Goal: Task Accomplishment & Management: Use online tool/utility

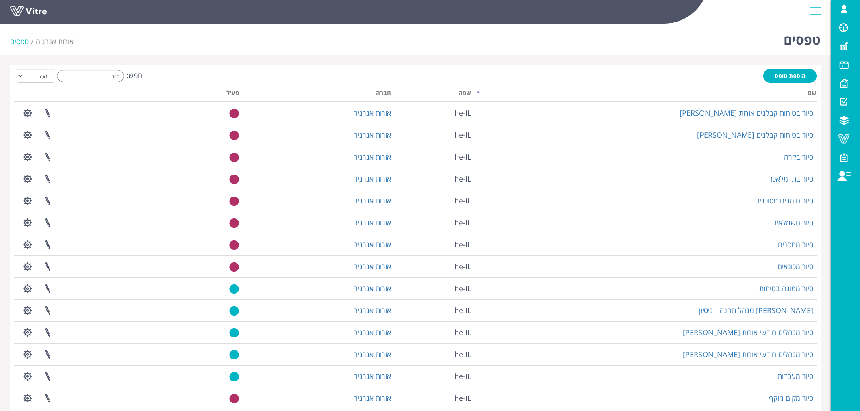
select select "2"
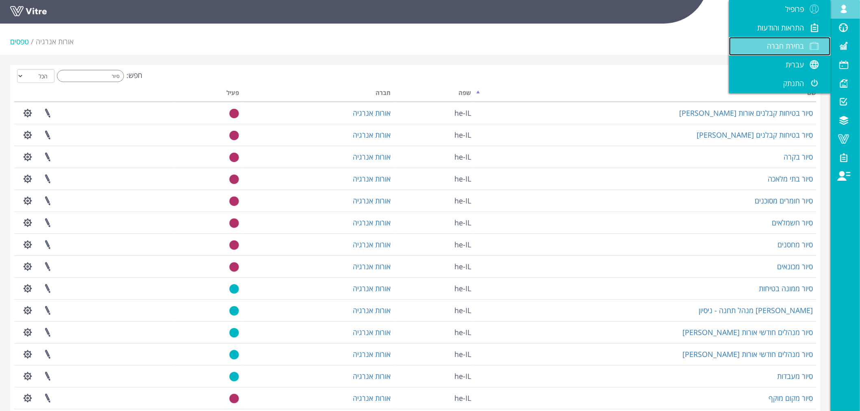
click at [786, 46] on span "בחירת חברה" at bounding box center [785, 46] width 37 height 10
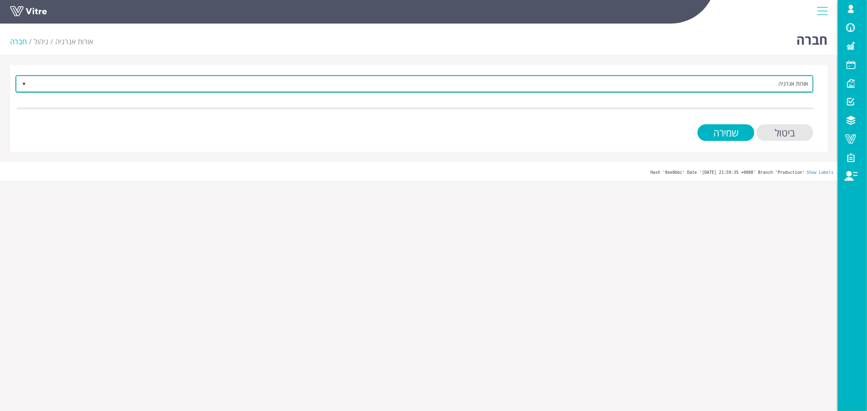
click at [765, 87] on span "אורות אנרגיה" at bounding box center [422, 83] width 782 height 15
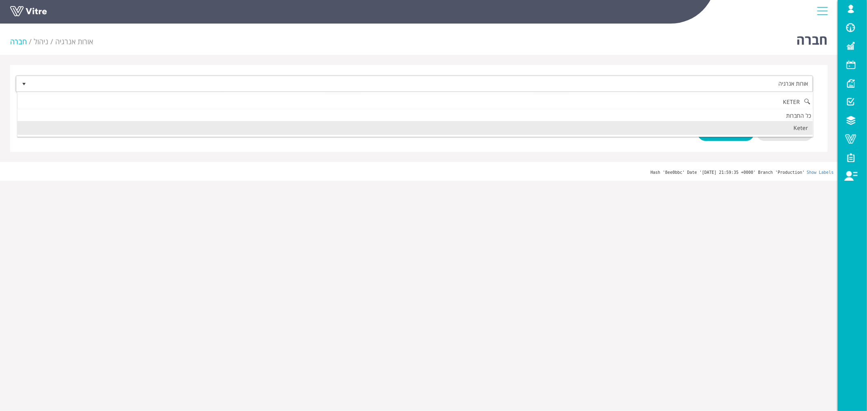
click at [721, 129] on li "Keter" at bounding box center [415, 128] width 796 height 14
type input "KETER"
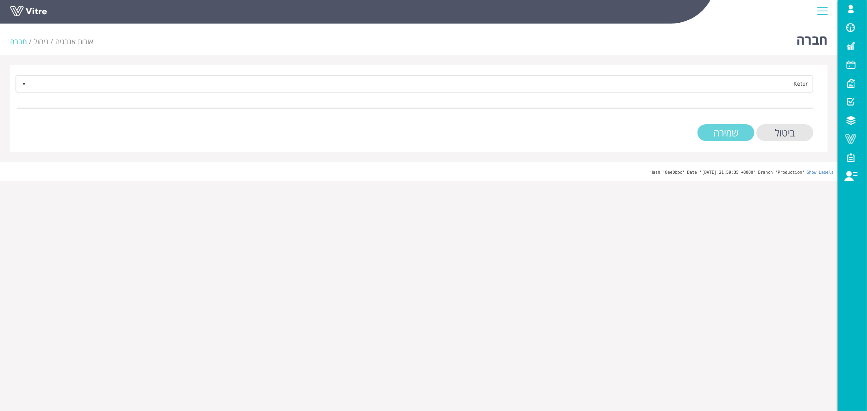
click at [734, 135] on input "שמירה" at bounding box center [726, 132] width 57 height 17
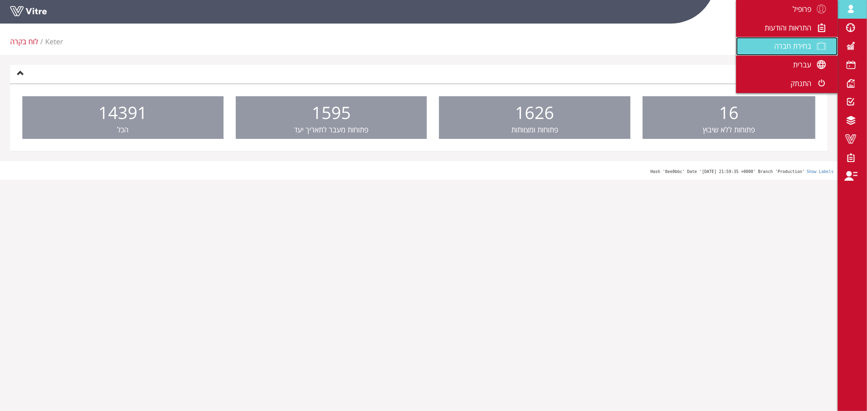
click at [799, 50] on span "בחירת חברה" at bounding box center [792, 46] width 37 height 10
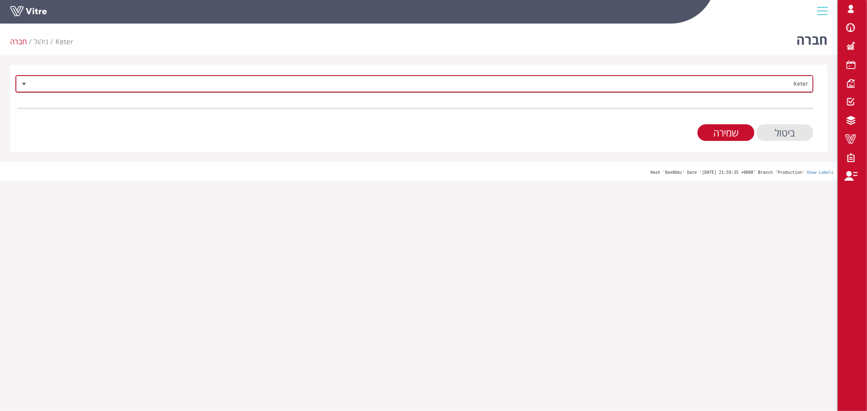
click at [735, 89] on span "Keter" at bounding box center [422, 83] width 782 height 15
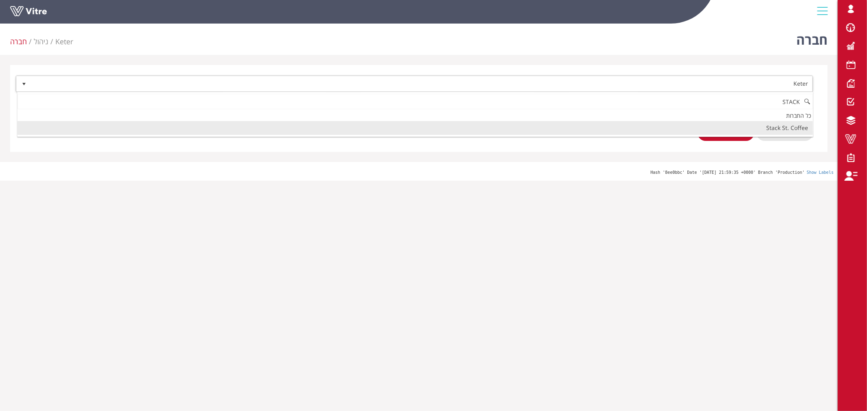
click at [783, 125] on li "Stack St. Coffee" at bounding box center [415, 128] width 796 height 14
type input "STACK"
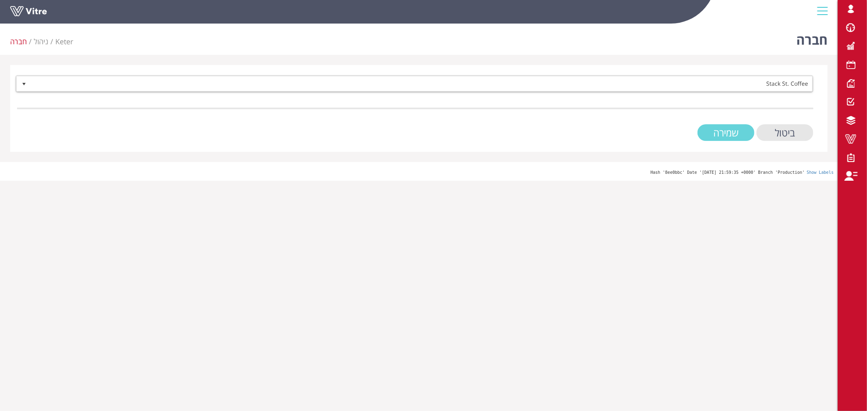
click at [738, 132] on input "שמירה" at bounding box center [726, 132] width 57 height 17
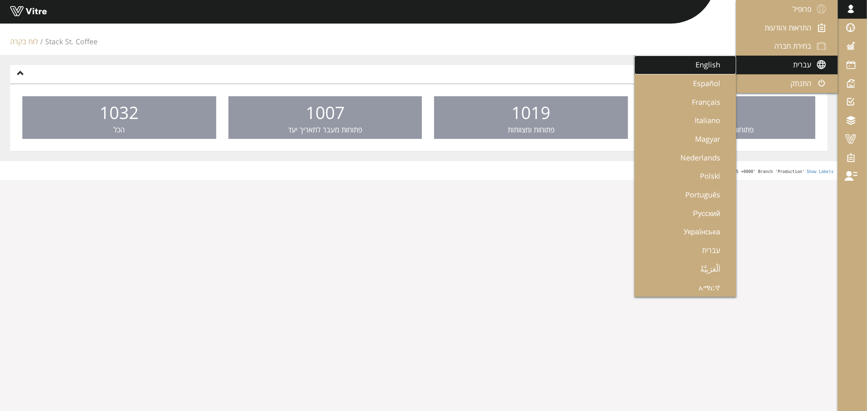
click at [704, 61] on span "English" at bounding box center [713, 65] width 35 height 10
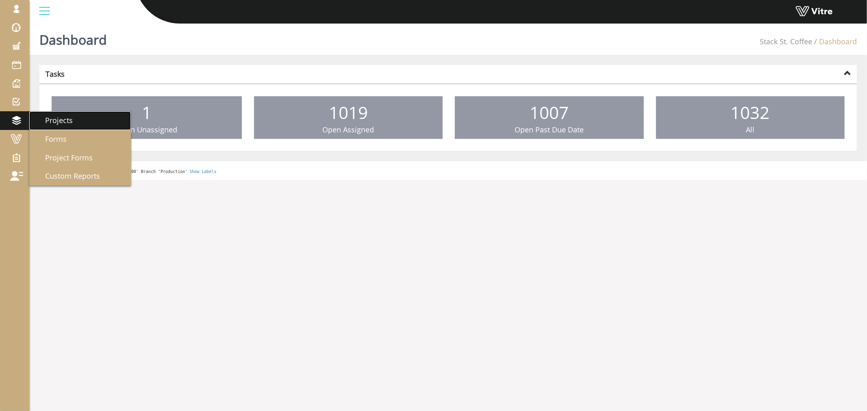
click at [58, 120] on span "Projects" at bounding box center [53, 120] width 37 height 10
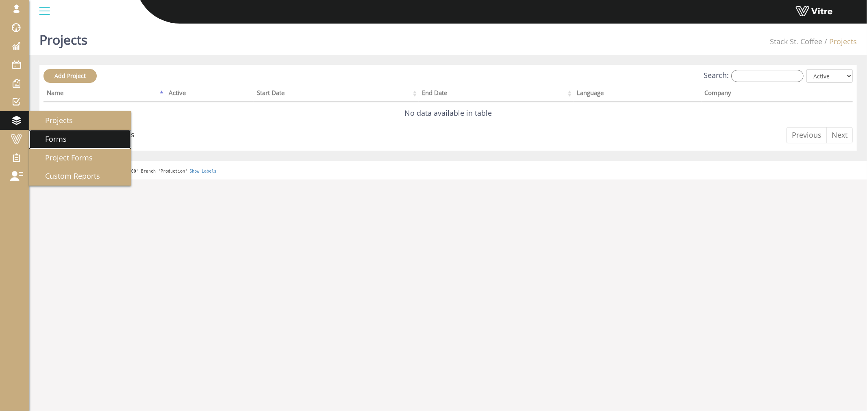
click at [51, 143] on span "Forms" at bounding box center [50, 139] width 31 height 10
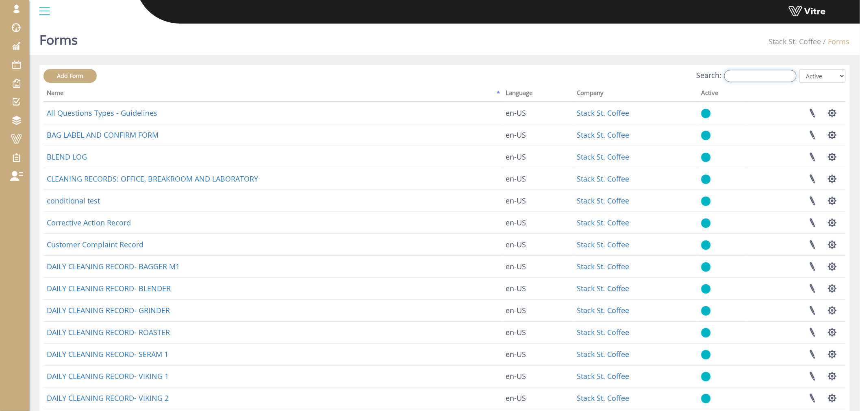
click at [751, 72] on input "Search:" at bounding box center [760, 76] width 72 height 12
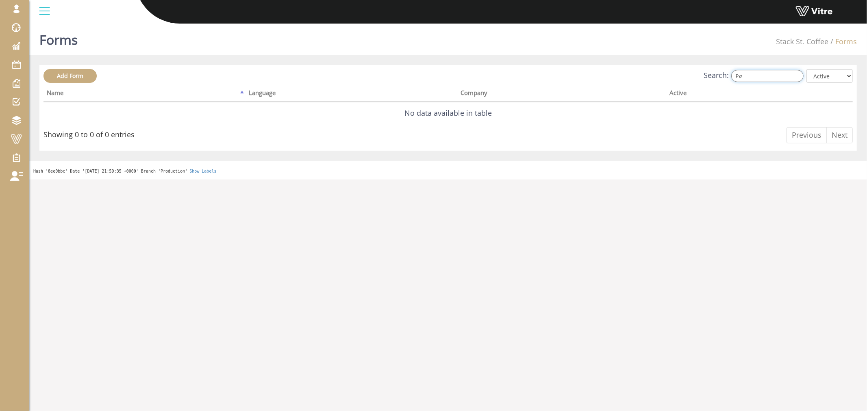
type input "P"
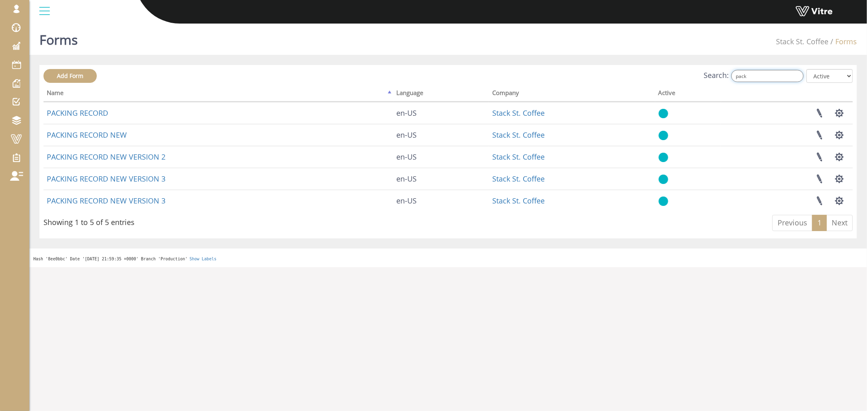
type input "pack"
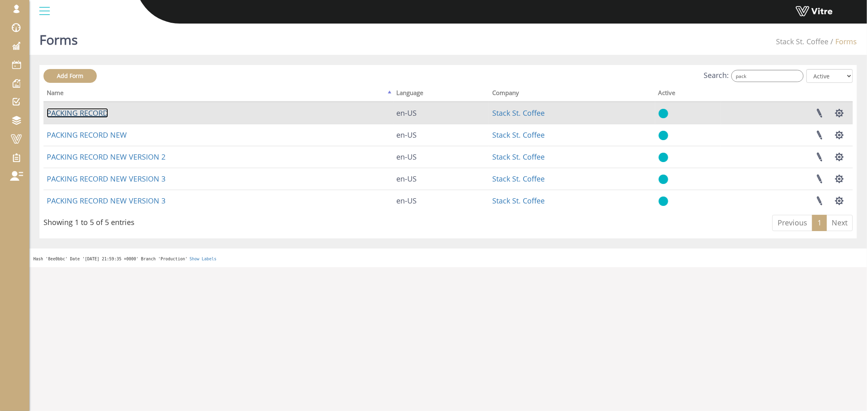
click at [86, 113] on link "PACKING RECORD" at bounding box center [77, 113] width 61 height 10
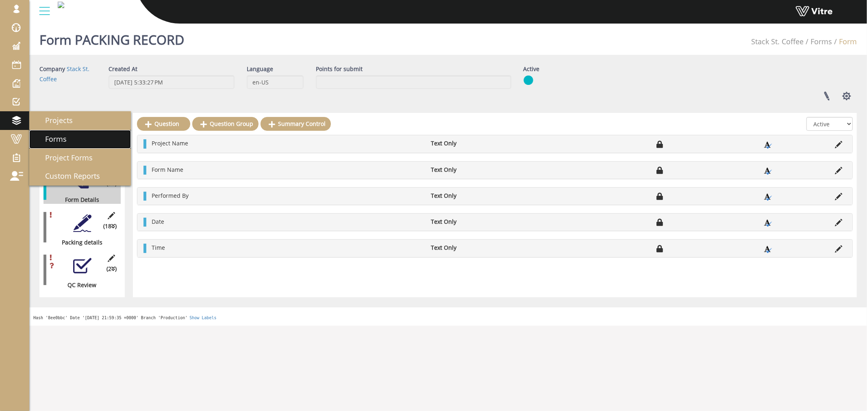
click at [59, 140] on span "Forms" at bounding box center [50, 139] width 31 height 10
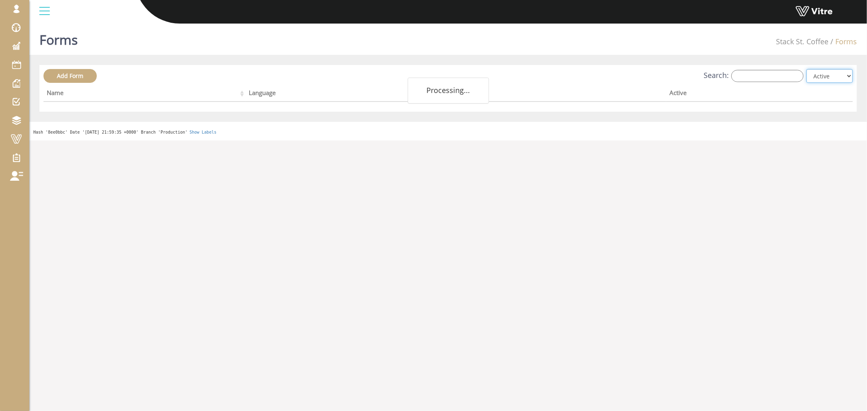
click at [826, 78] on select "All Active Not Active" at bounding box center [829, 76] width 46 height 14
select select "2"
click at [807, 69] on select "All Active Not Active" at bounding box center [829, 76] width 46 height 14
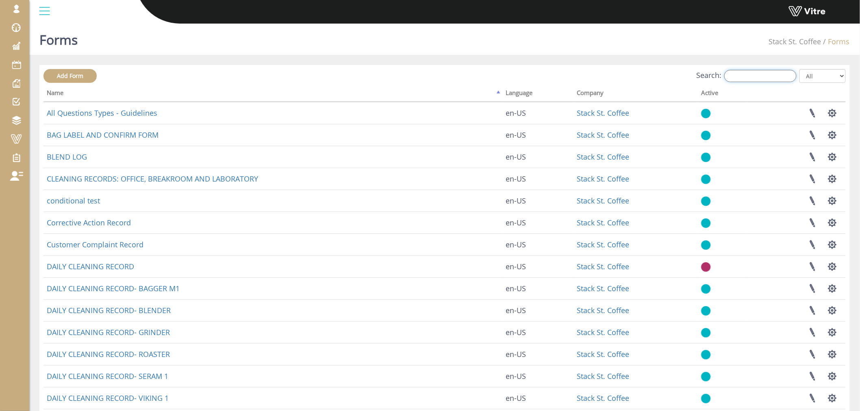
click at [769, 76] on input "Search:" at bounding box center [760, 76] width 72 height 12
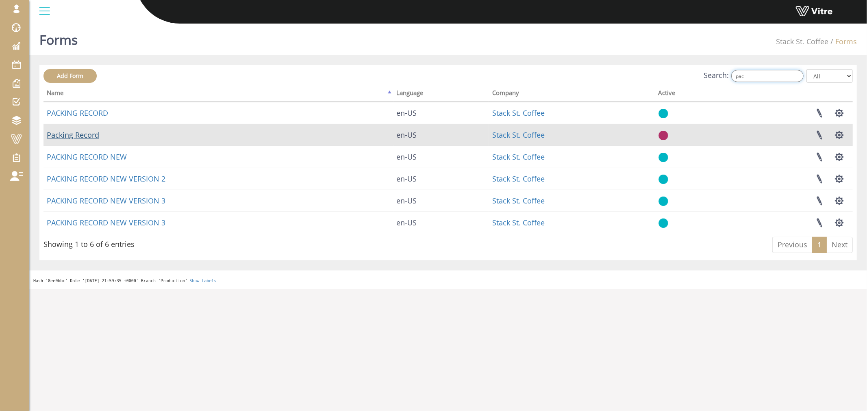
type input "pac"
click at [80, 135] on link "Packing Record" at bounding box center [73, 135] width 52 height 10
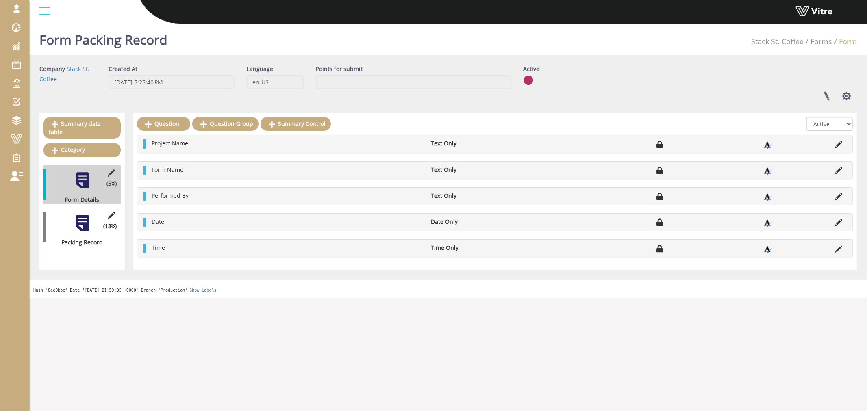
click at [84, 214] on div at bounding box center [82, 223] width 18 height 18
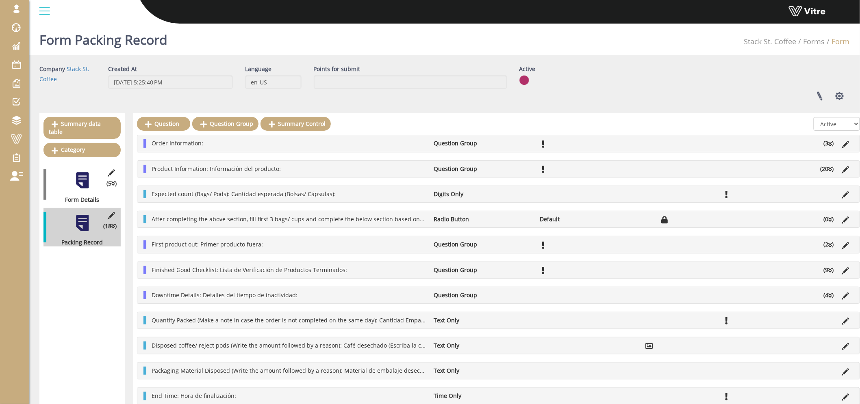
click at [150, 142] on li "Order Information:" at bounding box center [289, 143] width 283 height 8
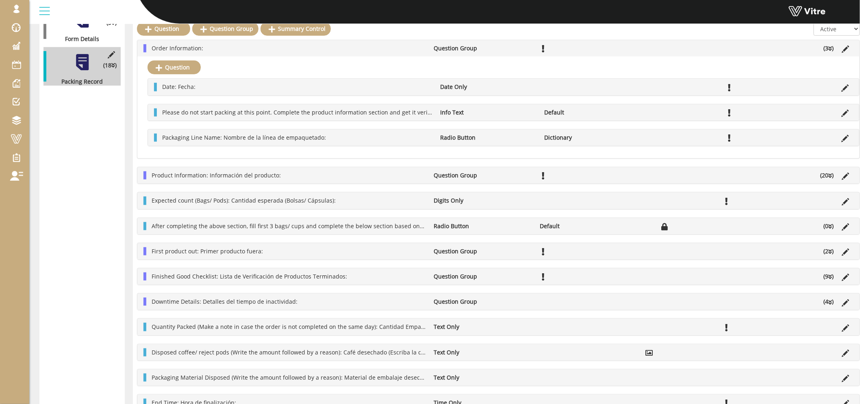
scroll to position [180, 0]
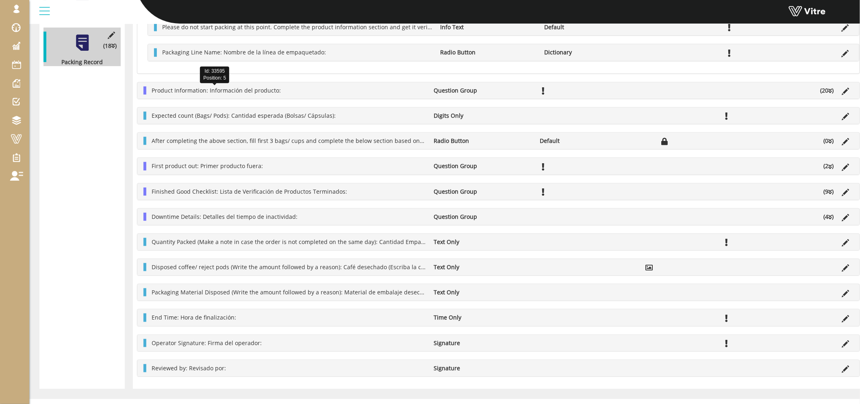
click at [191, 89] on span "Product Information: Información del producto:" at bounding box center [216, 91] width 129 height 8
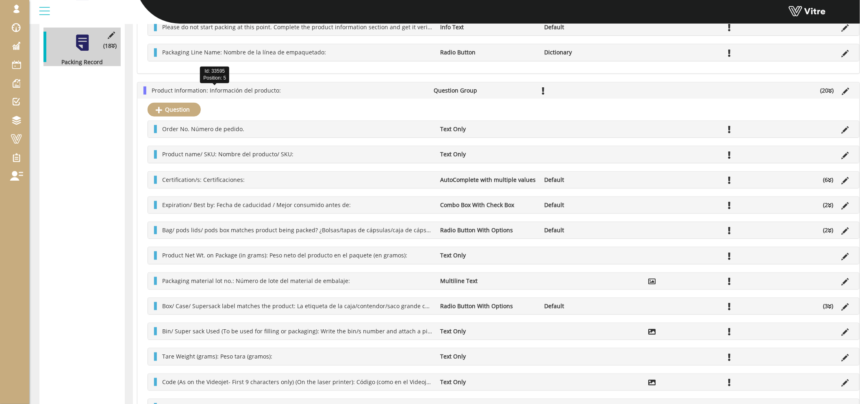
click at [255, 87] on span "Product Information: Información del producto:" at bounding box center [216, 91] width 129 height 8
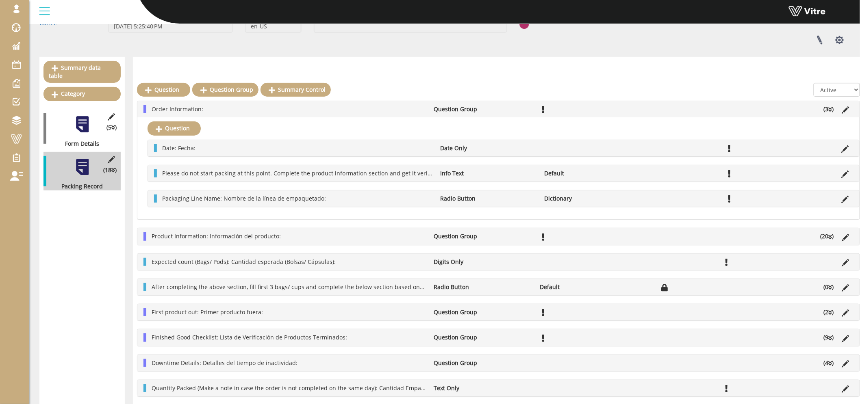
scroll to position [45, 0]
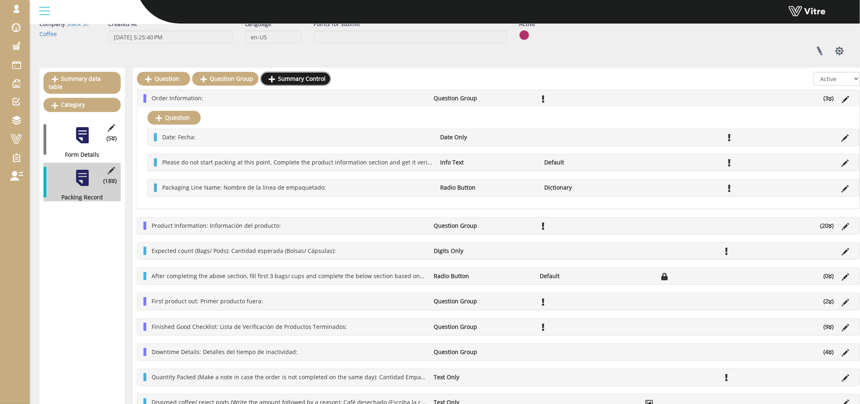
click at [269, 85] on link "Summary Control" at bounding box center [296, 79] width 70 height 14
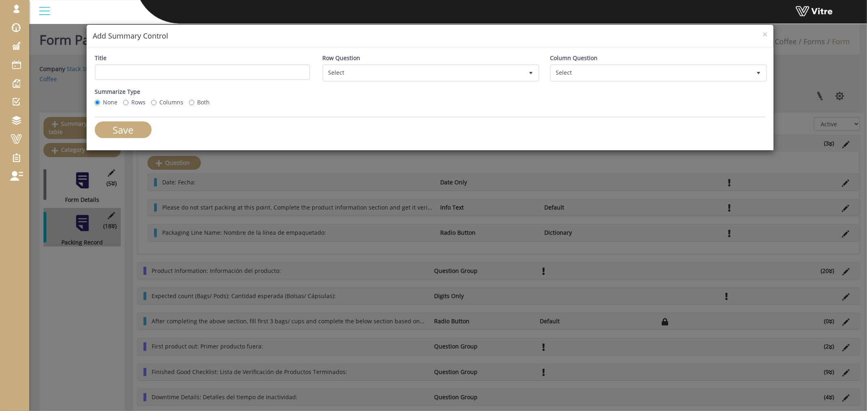
click at [761, 33] on h4 "Add Summary Control" at bounding box center [430, 36] width 675 height 11
click at [763, 34] on span "×" at bounding box center [765, 33] width 5 height 11
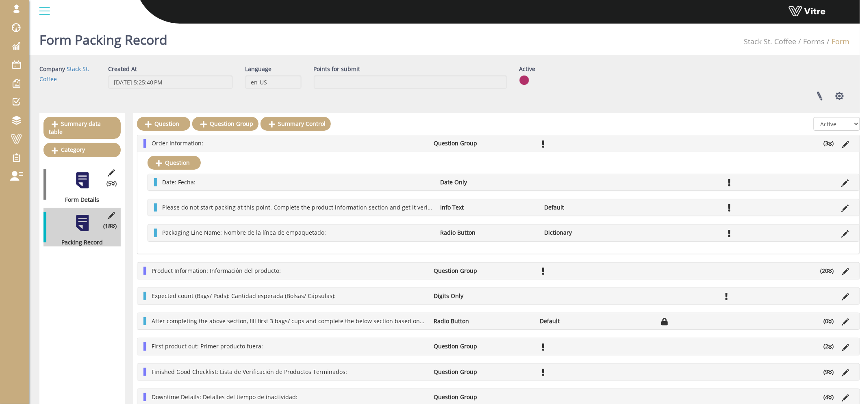
click at [246, 144] on li "Order Information:" at bounding box center [289, 143] width 283 height 8
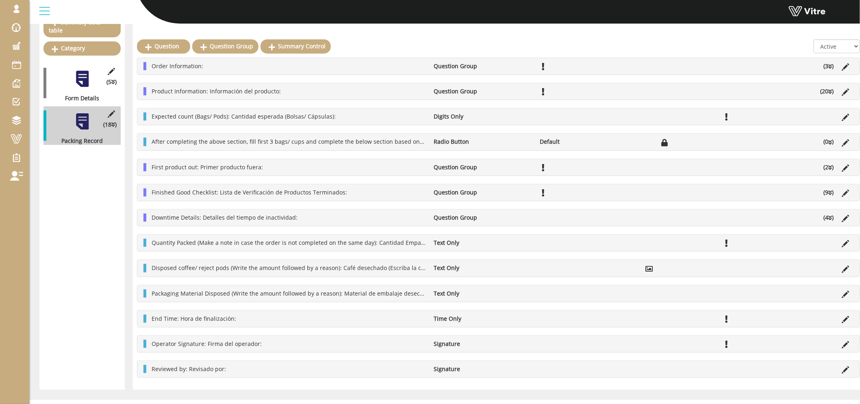
scroll to position [104, 0]
click at [246, 65] on li "Order Information:" at bounding box center [289, 65] width 283 height 8
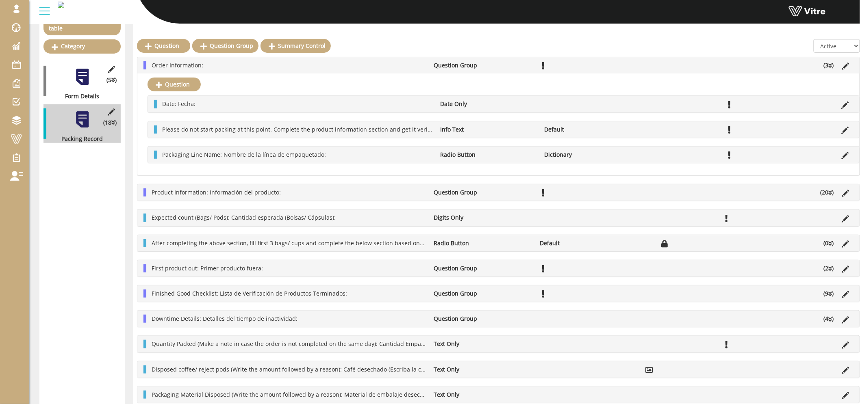
click at [246, 65] on li "Order Information:" at bounding box center [289, 65] width 283 height 8
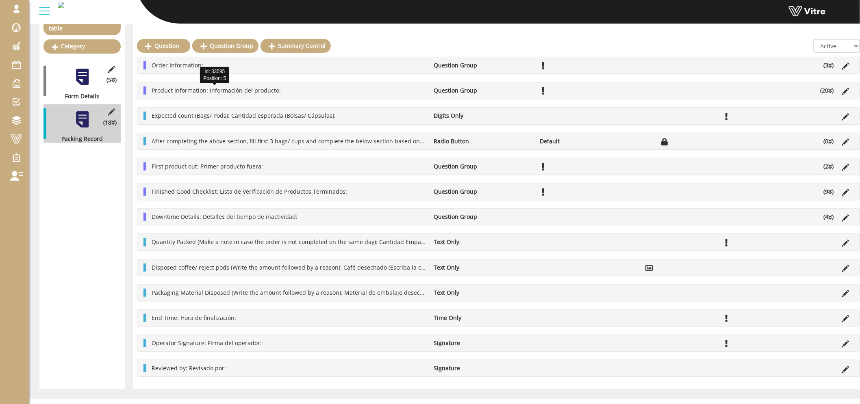
click at [237, 88] on span "Product Information: Información del producto:" at bounding box center [216, 91] width 129 height 8
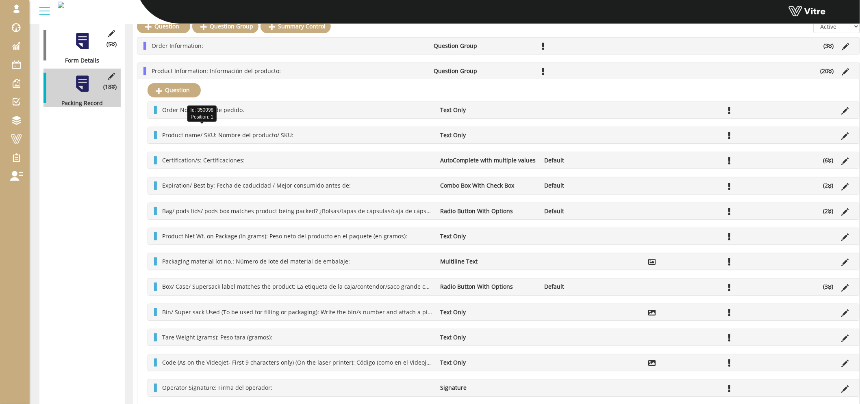
scroll to position [59, 0]
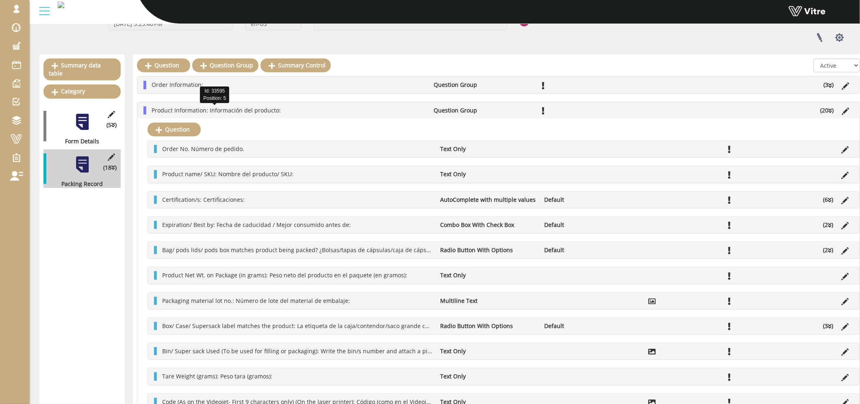
click at [235, 107] on span "Product Information: Información del producto:" at bounding box center [216, 111] width 129 height 8
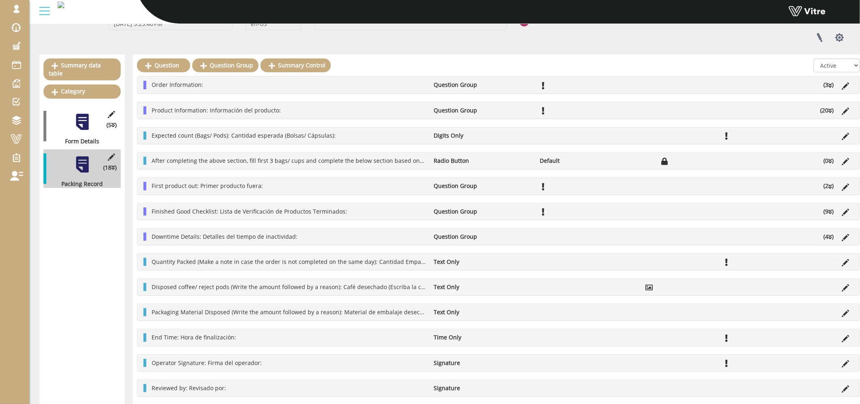
click at [303, 185] on li "First product out: Primer producto fuera:" at bounding box center [289, 186] width 283 height 8
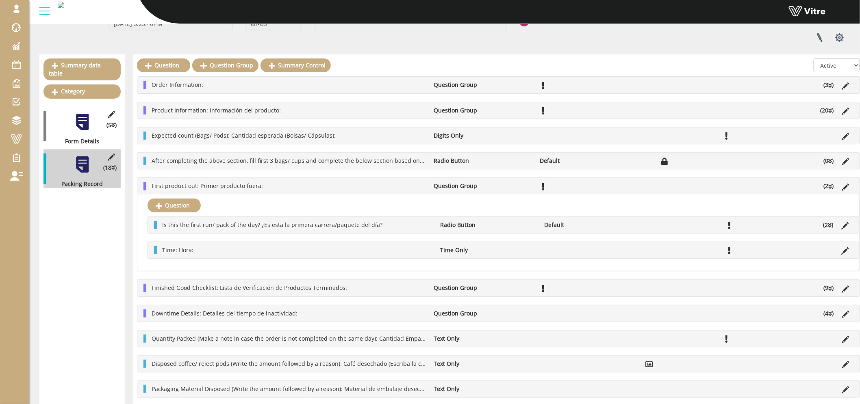
click at [286, 187] on li "First product out: Primer producto fuera:" at bounding box center [289, 186] width 283 height 8
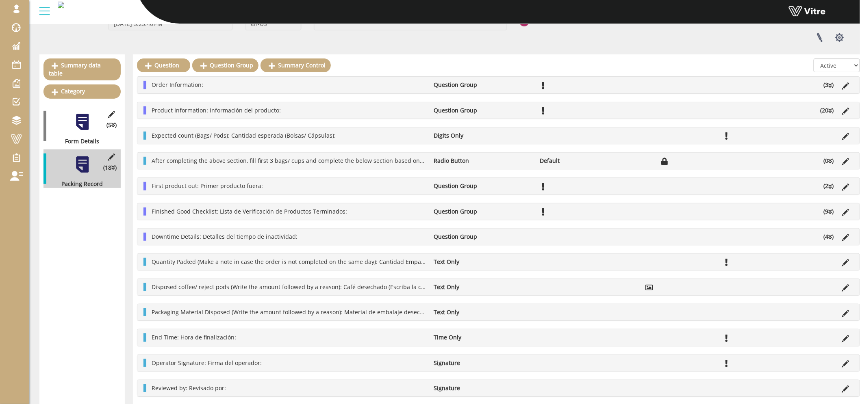
click at [700, 213] on ul "Finished Good Checklist: Lista de Verificación de Productos Terminados: Questio…" at bounding box center [501, 212] width 706 height 8
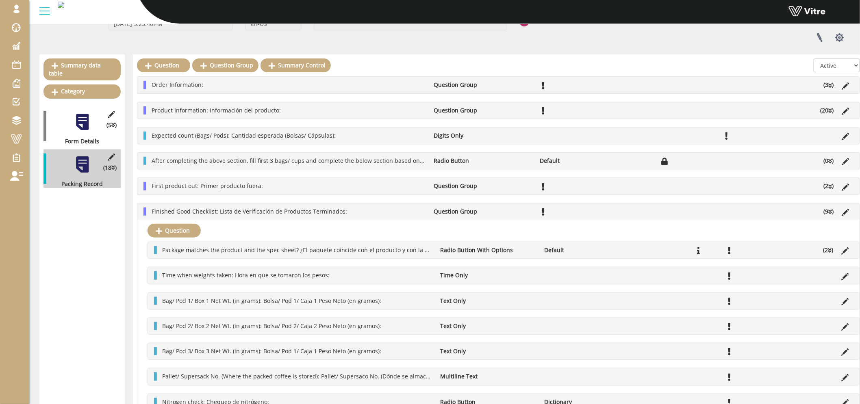
click at [629, 213] on ul "Finished Good Checklist: Lista de Verificación de Productos Terminados: Questio…" at bounding box center [501, 212] width 706 height 8
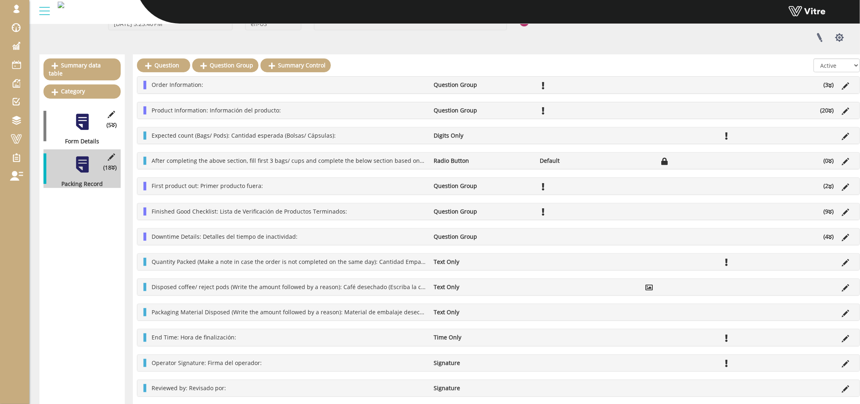
click at [684, 238] on ul "Downtime Details: Detalles del tiempo de inactividad: Question Group (4 )" at bounding box center [501, 237] width 706 height 8
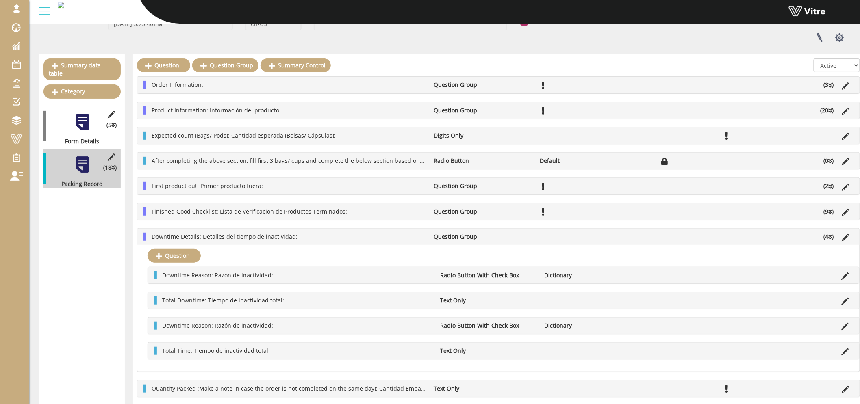
click at [684, 238] on ul "Downtime Details: Detalles del tiempo de inactividad: Question Group (4 )" at bounding box center [501, 237] width 706 height 8
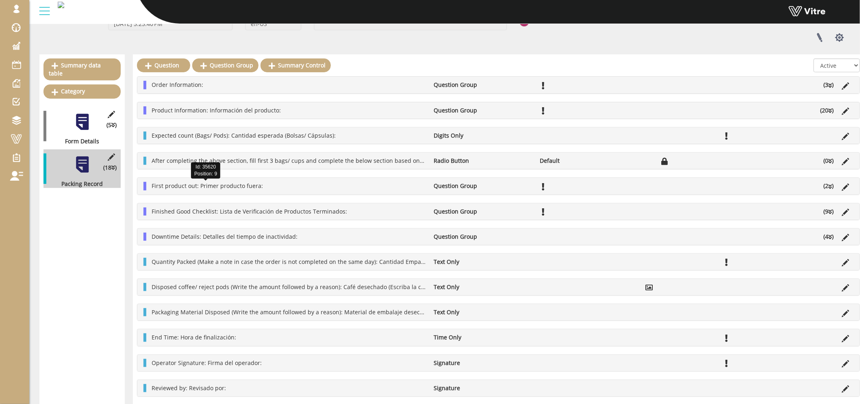
click at [261, 186] on li "First product out: Primer producto fuera:" at bounding box center [289, 186] width 283 height 8
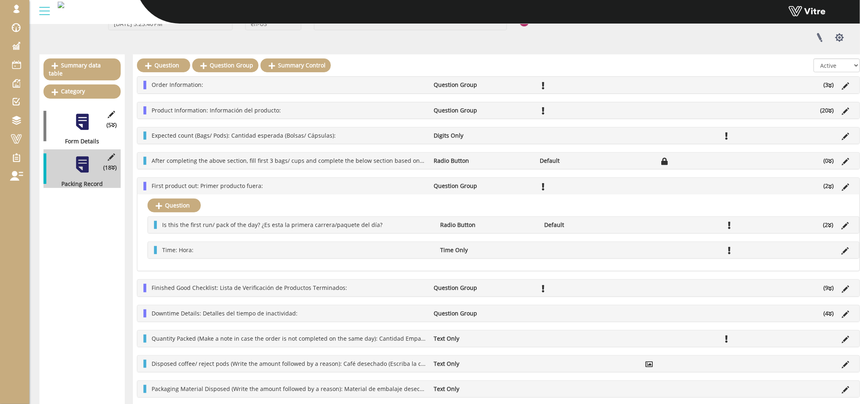
click at [383, 288] on li "Finished Good Checklist: Lista de Verificación de Productos Terminados:" at bounding box center [289, 288] width 283 height 8
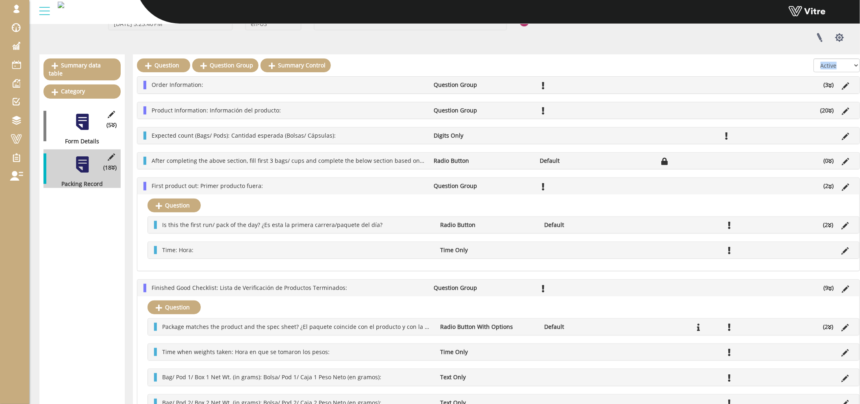
click at [170, 83] on div "Question Question Group Summary Control All Active Not Active Order Information…" at bounding box center [498, 384] width 731 height 660
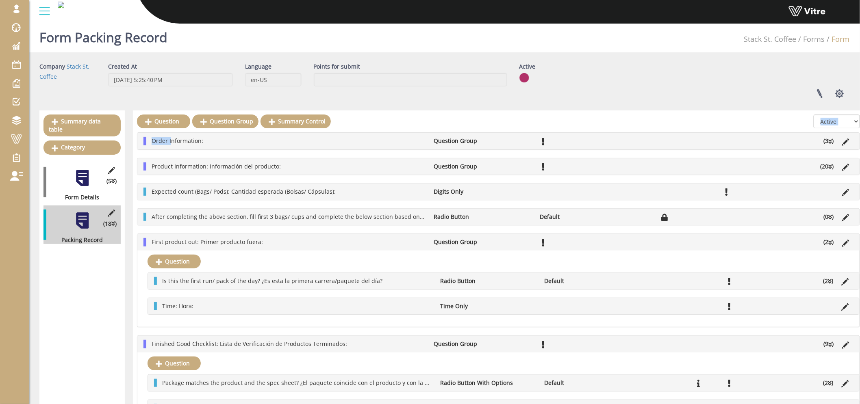
scroll to position [0, 0]
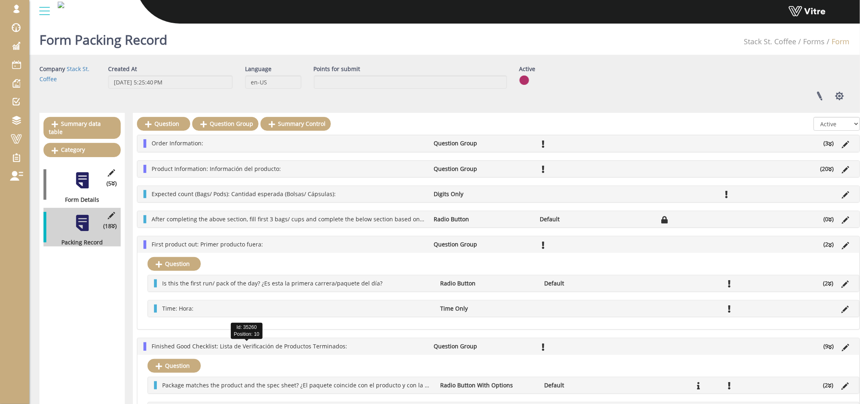
click at [262, 343] on span "Finished Good Checklist: Lista de Verificación de Productos Terminados:" at bounding box center [250, 347] width 196 height 8
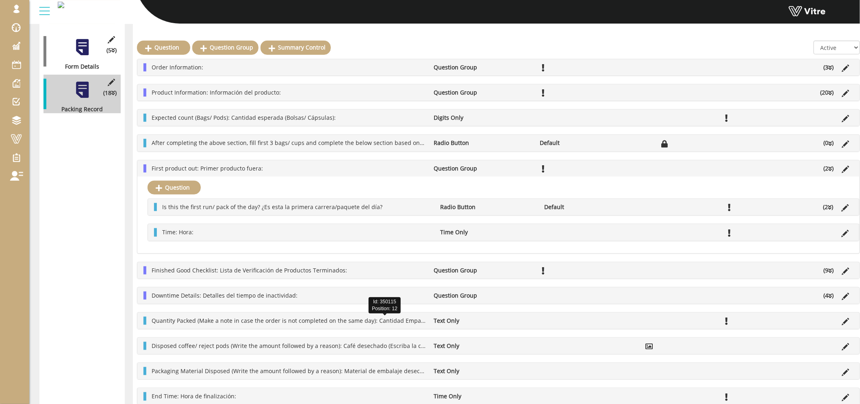
scroll to position [135, 0]
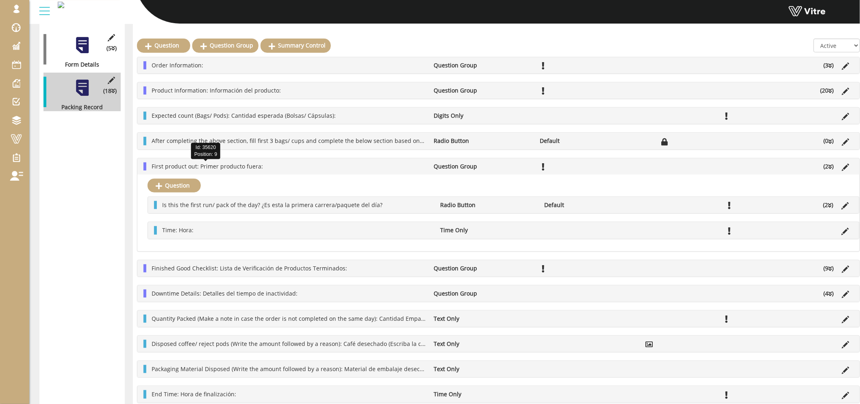
click at [215, 163] on span "First product out: Primer producto fuera:" at bounding box center [207, 167] width 111 height 8
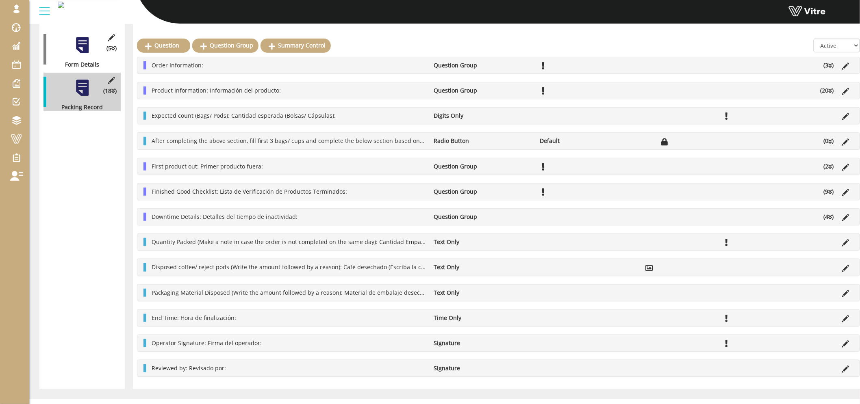
click at [210, 65] on li "Order Information:" at bounding box center [289, 65] width 283 height 8
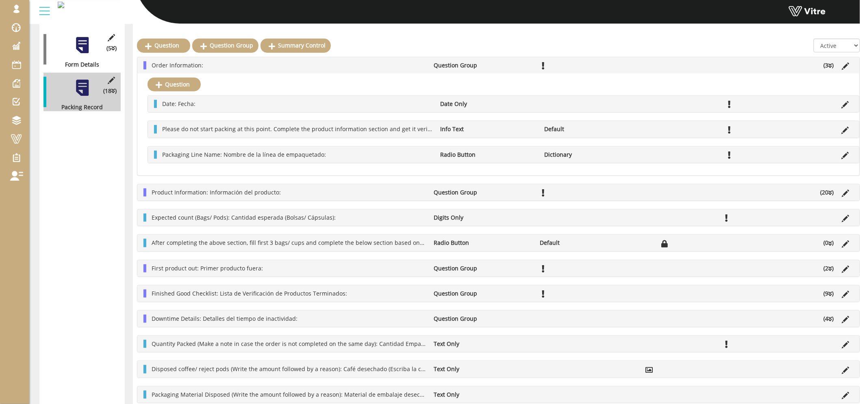
click at [210, 65] on li "Order Information:" at bounding box center [289, 65] width 283 height 8
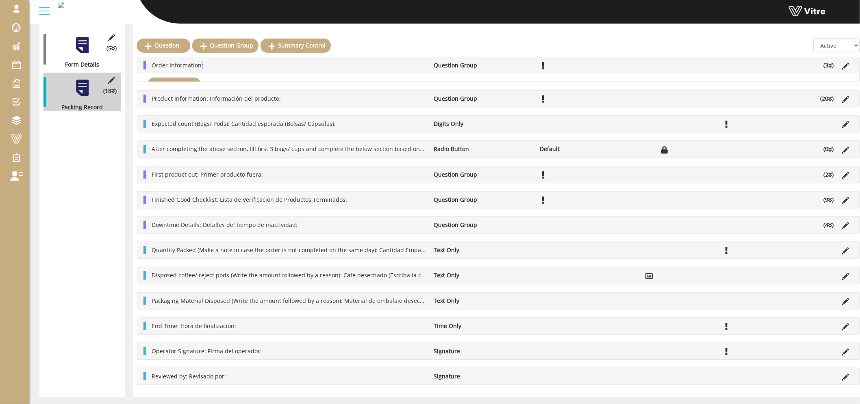
click at [210, 65] on li "Order Information:" at bounding box center [289, 65] width 283 height 8
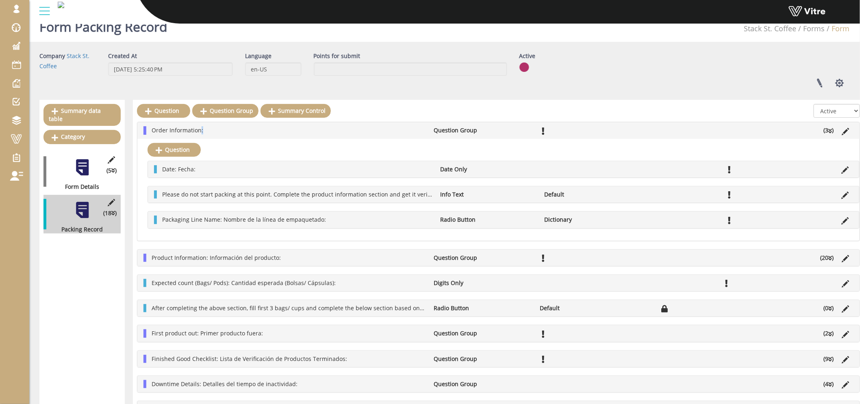
scroll to position [0, 0]
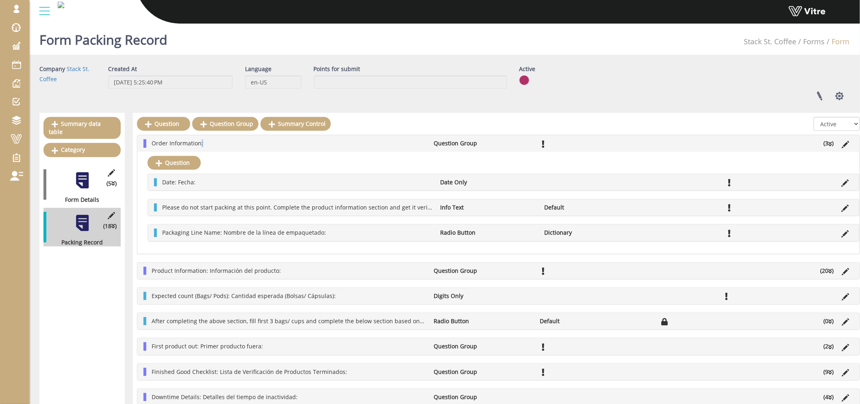
click at [242, 143] on li "Order Information:" at bounding box center [289, 143] width 283 height 8
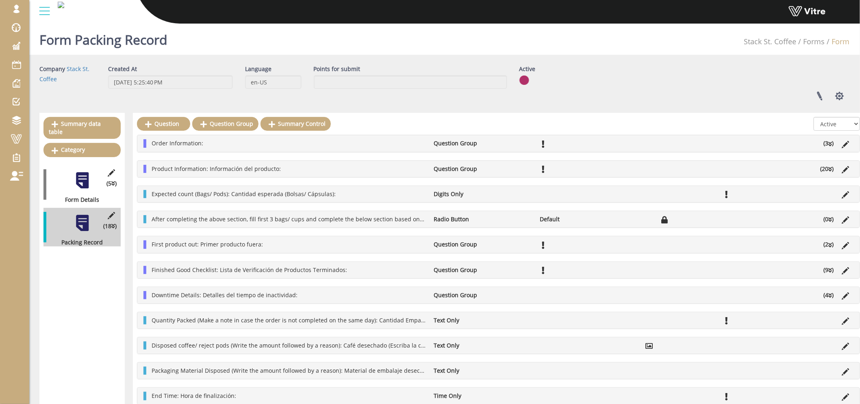
click at [242, 143] on li "Order Information:" at bounding box center [289, 143] width 283 height 8
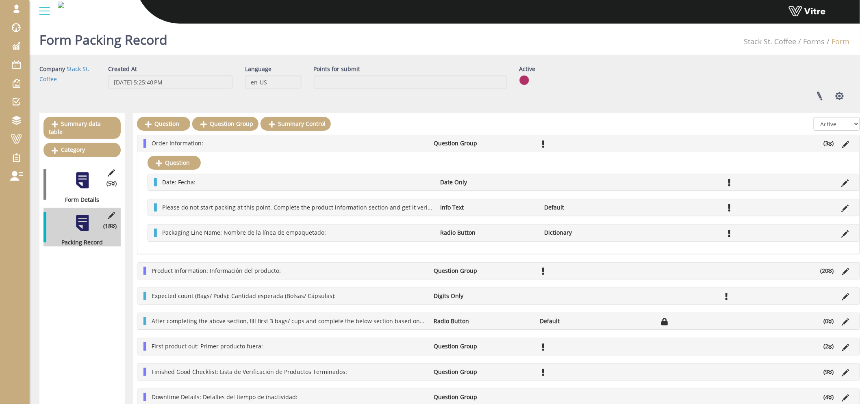
click at [228, 144] on li "Order Information:" at bounding box center [289, 143] width 283 height 8
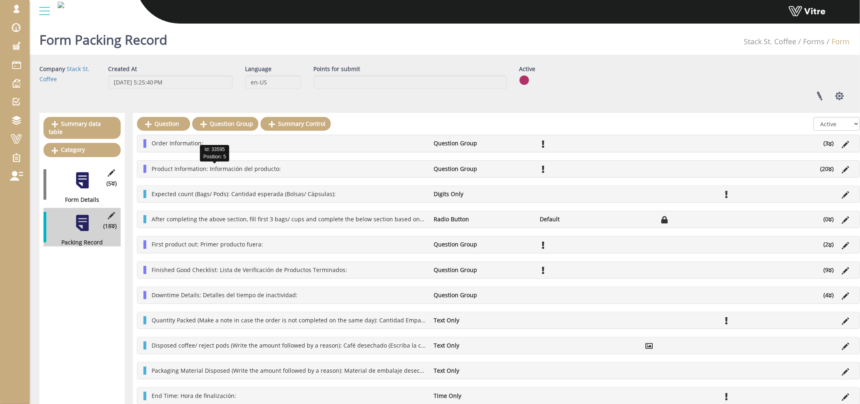
click at [222, 166] on span "Product Information: Información del producto:" at bounding box center [216, 169] width 129 height 8
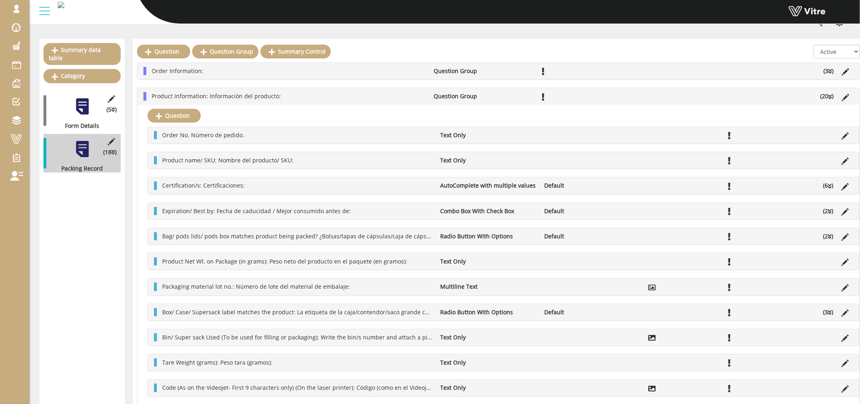
scroll to position [90, 0]
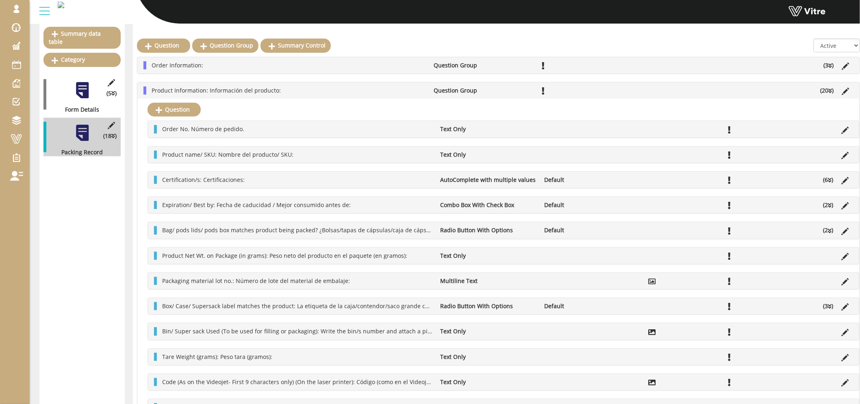
click at [295, 91] on li "Product Information: Información del producto:" at bounding box center [289, 91] width 283 height 8
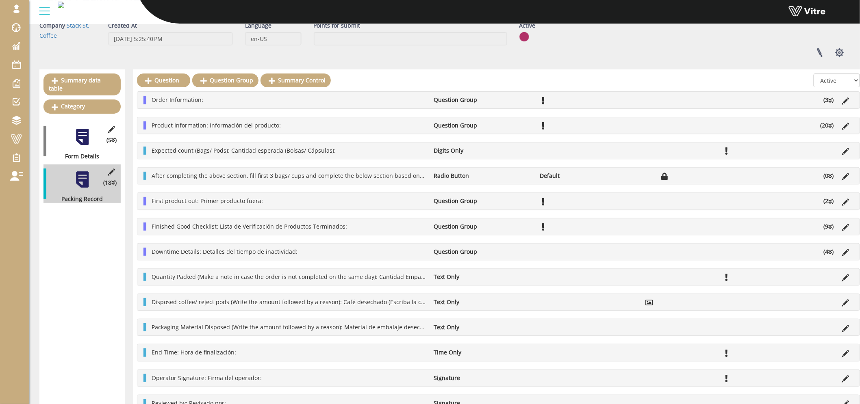
scroll to position [0, 0]
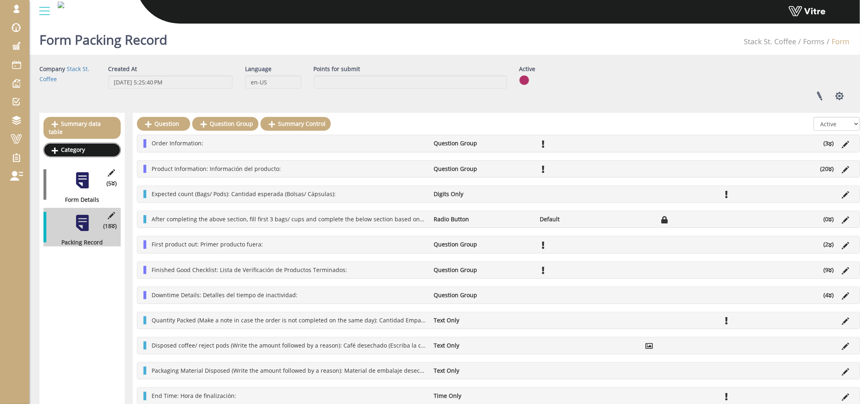
click at [70, 143] on link "Category" at bounding box center [81, 150] width 77 height 14
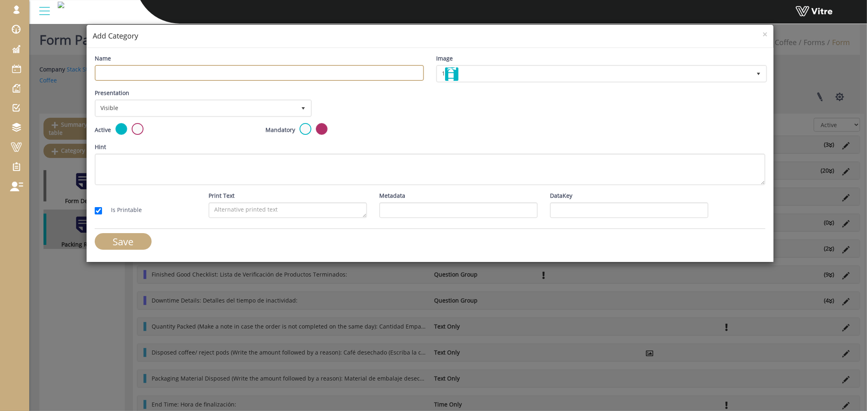
click at [366, 74] on input "Name" at bounding box center [259, 73] width 329 height 16
type input "Order information"
click at [120, 245] on input "Save" at bounding box center [123, 241] width 57 height 17
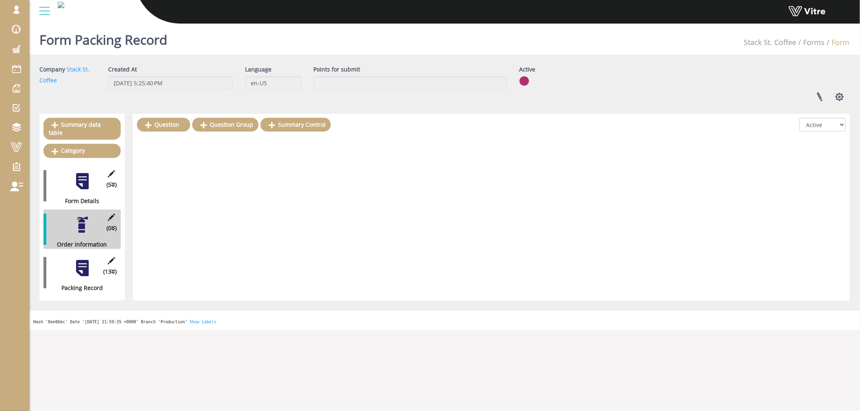
click at [78, 262] on div at bounding box center [82, 268] width 18 height 18
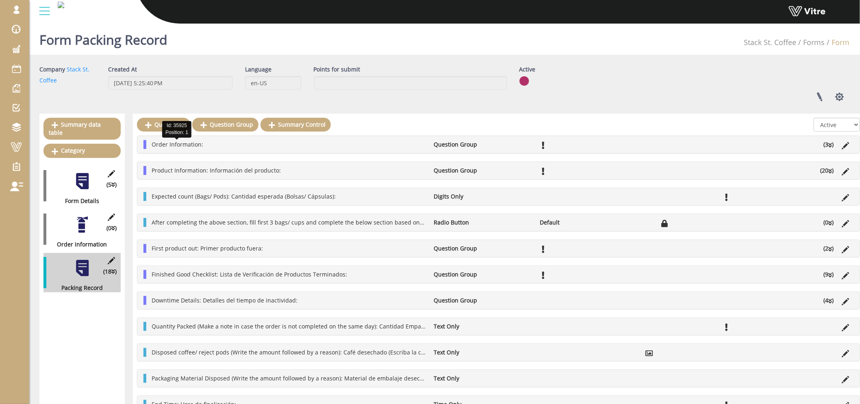
click at [192, 147] on span "Order Information:" at bounding box center [178, 145] width 52 height 8
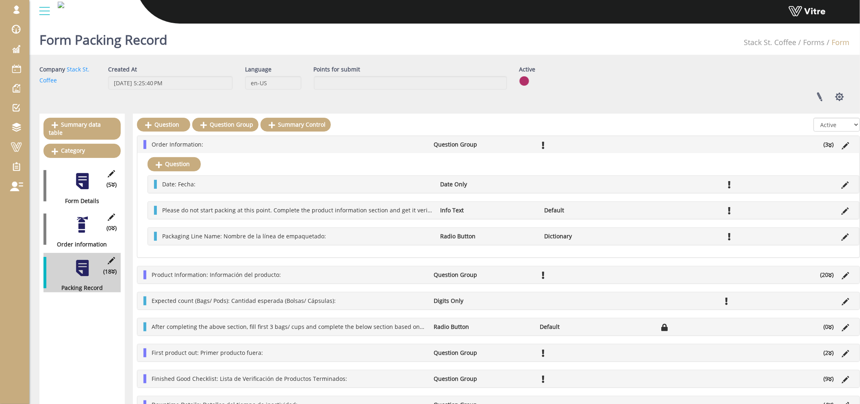
click at [83, 220] on div at bounding box center [82, 225] width 18 height 18
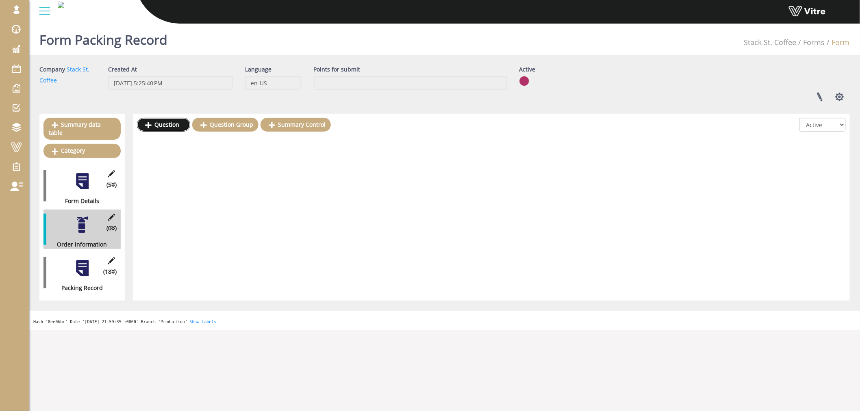
click at [167, 128] on link "Question" at bounding box center [163, 125] width 53 height 14
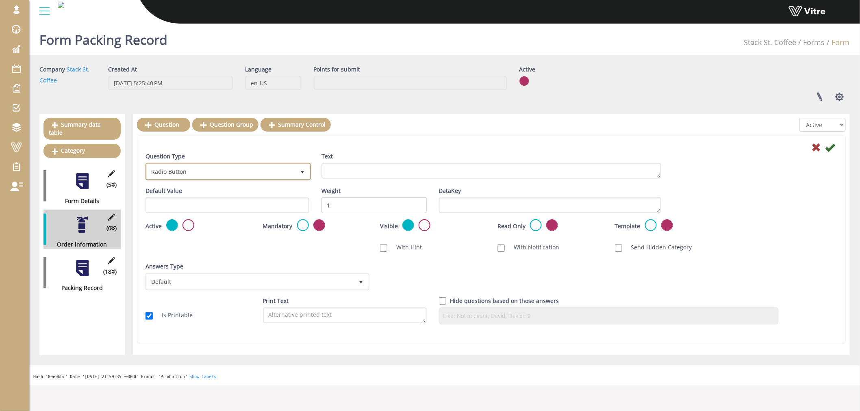
click at [267, 172] on span "Radio Button" at bounding box center [221, 171] width 148 height 15
click at [189, 189] on li "Date Only" at bounding box center [219, 189] width 163 height 14
type input "date"
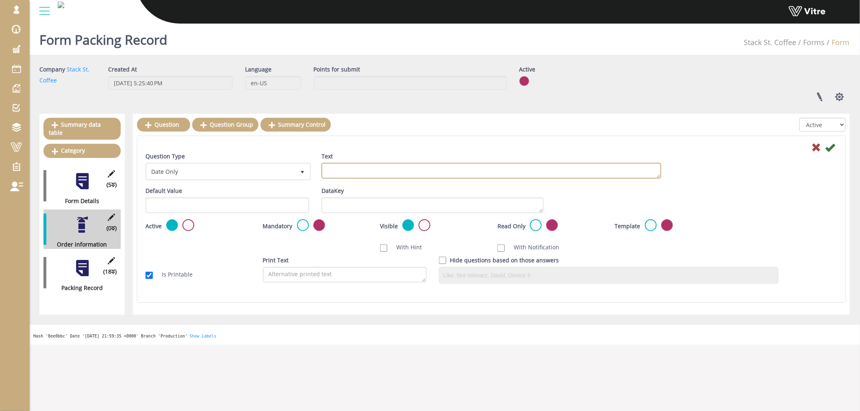
click at [359, 171] on textarea "Text" at bounding box center [492, 171] width 340 height 16
type textarea "date"
click at [830, 149] on icon at bounding box center [831, 148] width 10 height 10
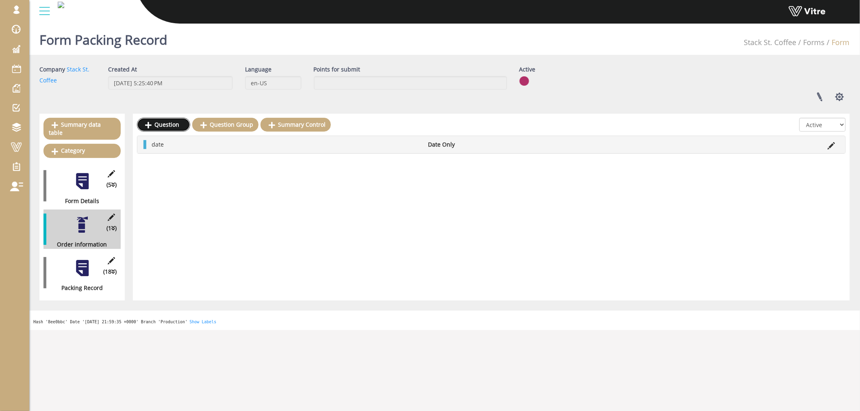
click at [163, 125] on link "Question" at bounding box center [163, 125] width 53 height 14
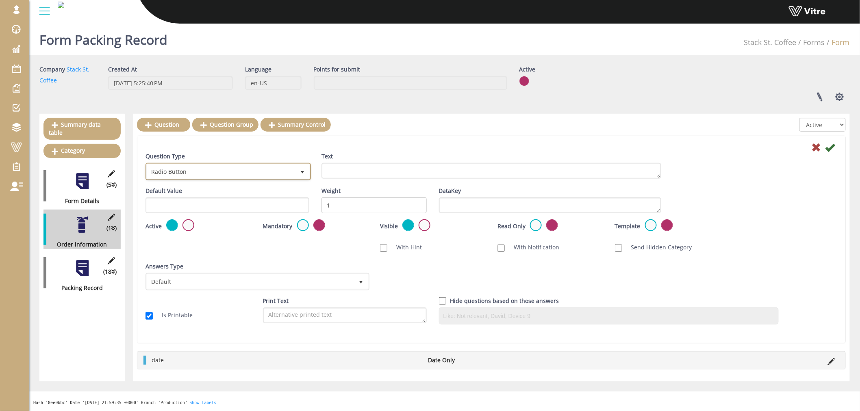
click at [189, 172] on span "Radio Button" at bounding box center [221, 171] width 148 height 15
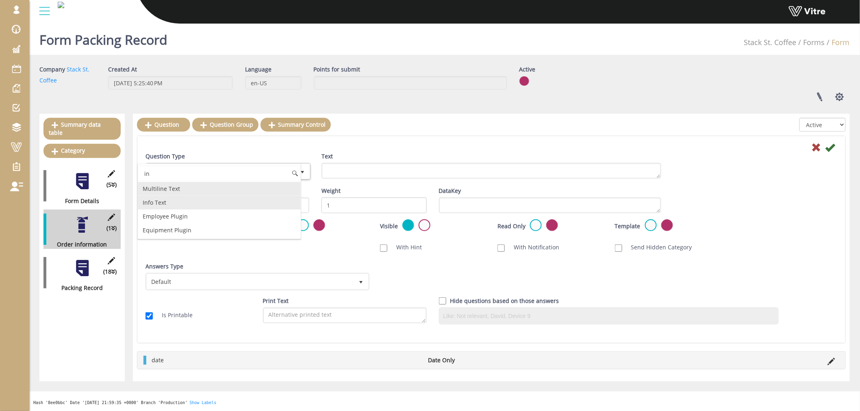
click at [164, 205] on li "Info Text" at bounding box center [219, 203] width 163 height 14
type input "in"
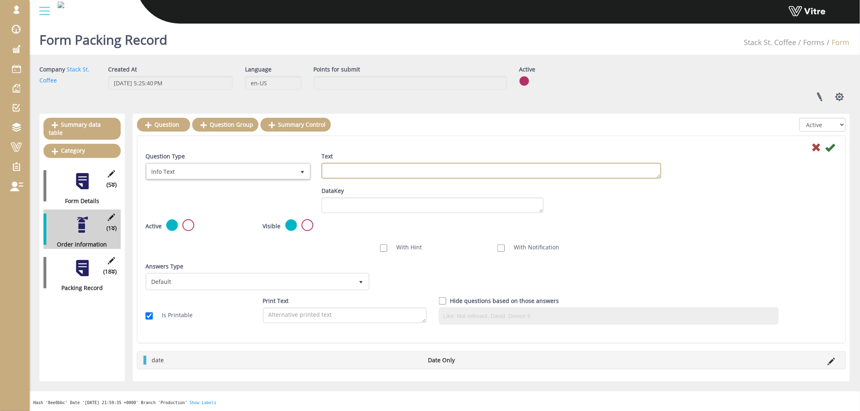
click at [355, 169] on textarea "Text" at bounding box center [492, 171] width 340 height 16
type textarea "blah blah"
click at [830, 148] on icon at bounding box center [831, 148] width 10 height 10
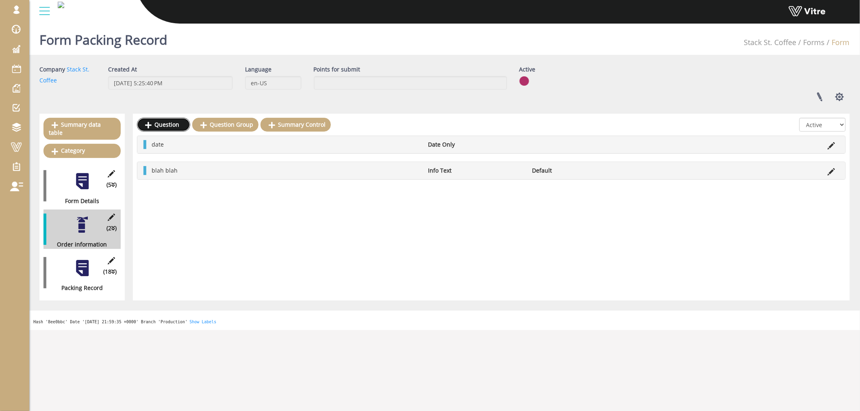
click at [171, 125] on link "Question" at bounding box center [163, 125] width 53 height 14
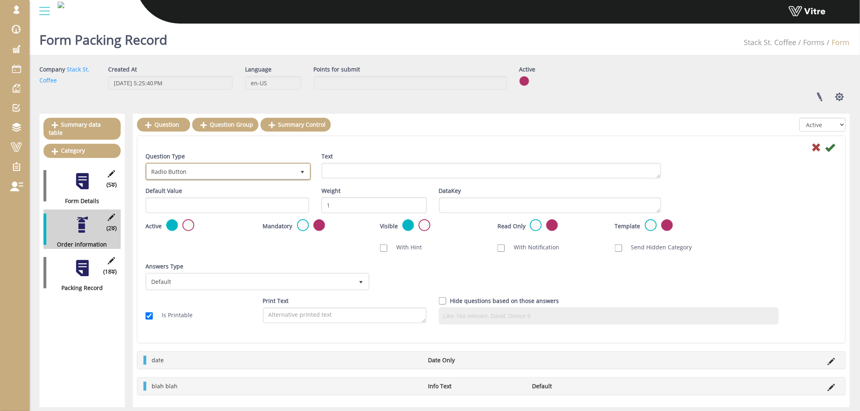
click at [225, 174] on span "Radio Button" at bounding box center [221, 171] width 148 height 15
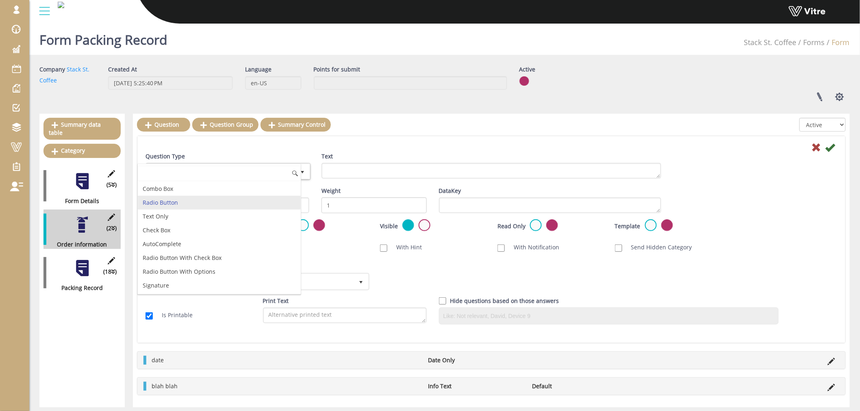
click at [184, 202] on li "Radio Button" at bounding box center [219, 203] width 163 height 14
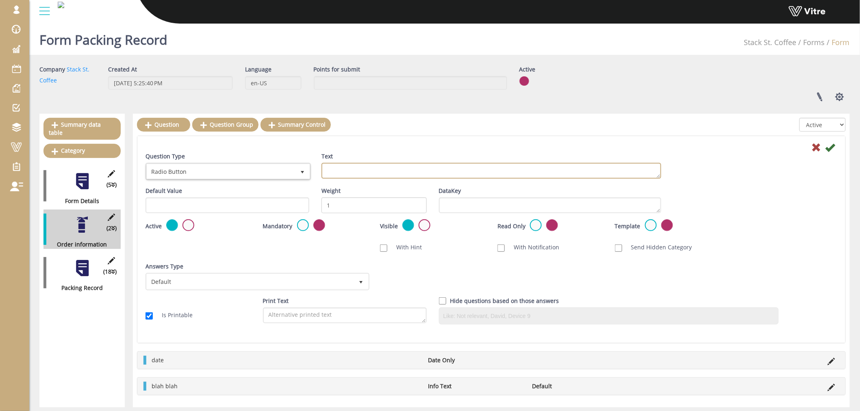
click at [347, 170] on textarea "Text" at bounding box center [492, 171] width 340 height 16
type textarea "line"
click at [832, 149] on icon at bounding box center [831, 148] width 10 height 10
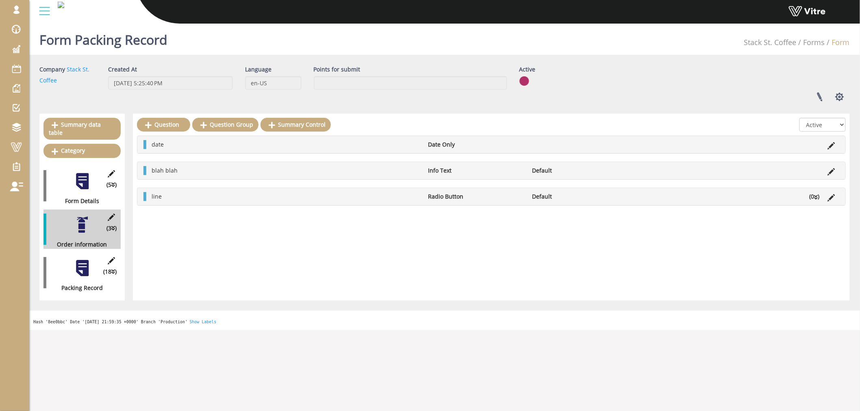
click at [82, 261] on div at bounding box center [82, 268] width 18 height 18
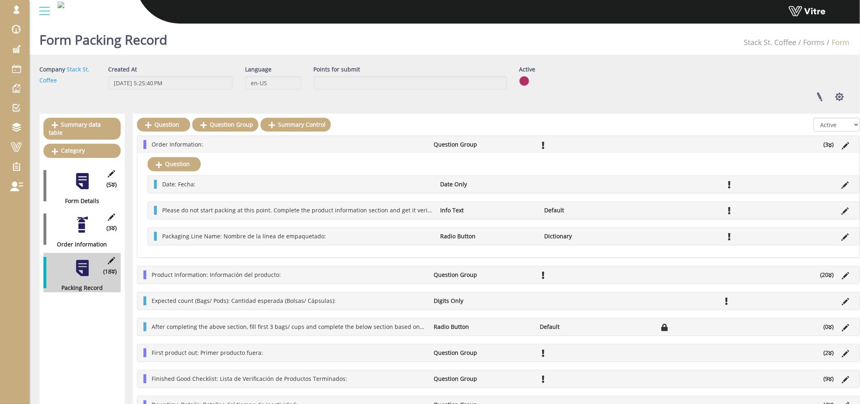
click at [256, 143] on li "Order Information:" at bounding box center [289, 144] width 283 height 9
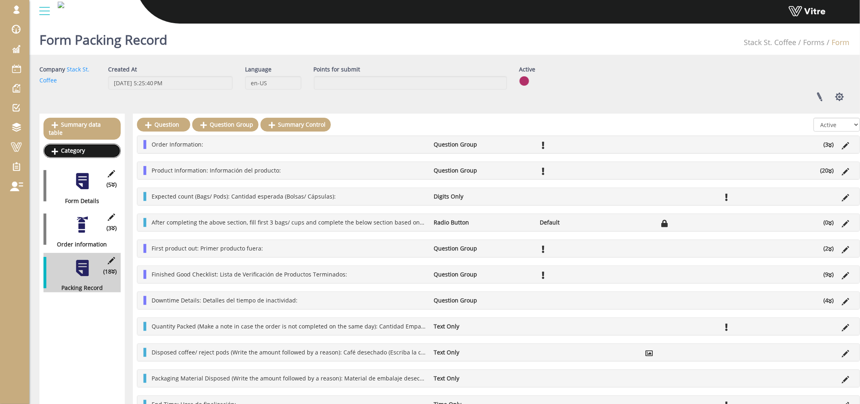
click at [94, 145] on link "Category" at bounding box center [81, 151] width 77 height 14
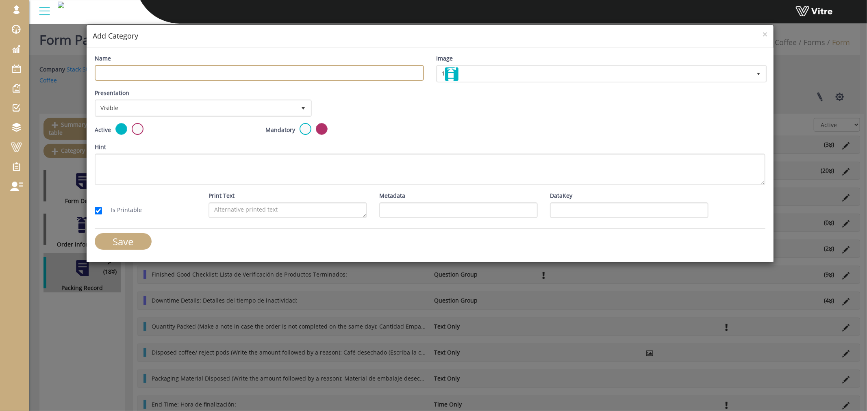
click at [202, 75] on input "Name" at bounding box center [259, 73] width 329 height 16
type input "sample"
click at [111, 235] on input "Save" at bounding box center [123, 241] width 57 height 17
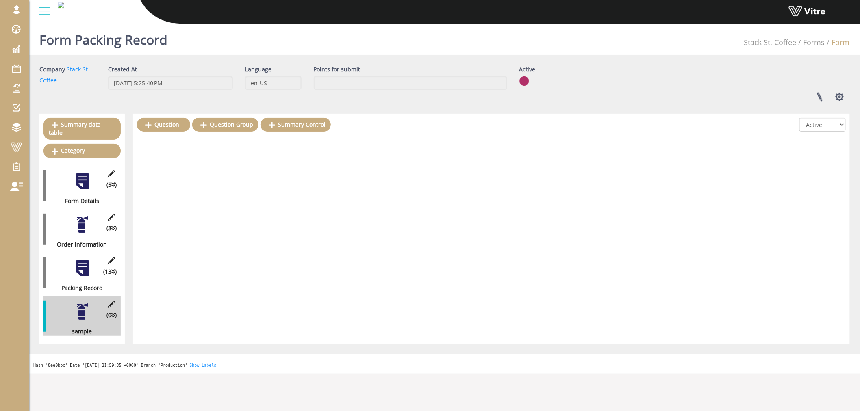
click at [80, 305] on div at bounding box center [82, 312] width 18 height 18
click at [229, 126] on link "Question Group" at bounding box center [225, 125] width 66 height 14
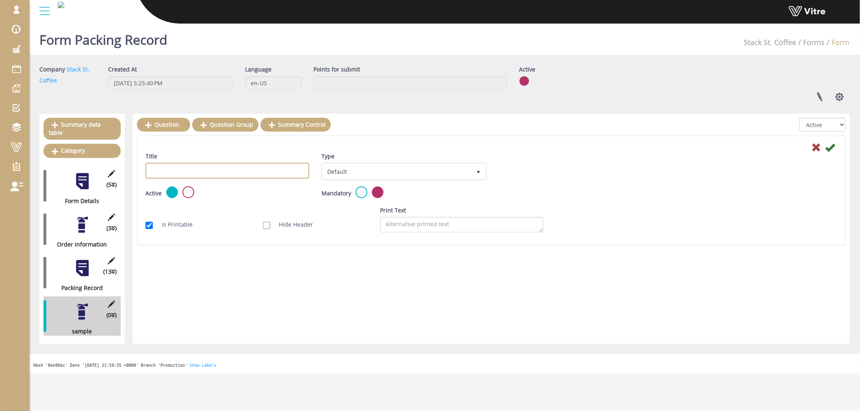
click at [234, 171] on input "Title" at bounding box center [228, 171] width 164 height 16
type input "sample"
click at [832, 148] on icon at bounding box center [831, 148] width 10 height 10
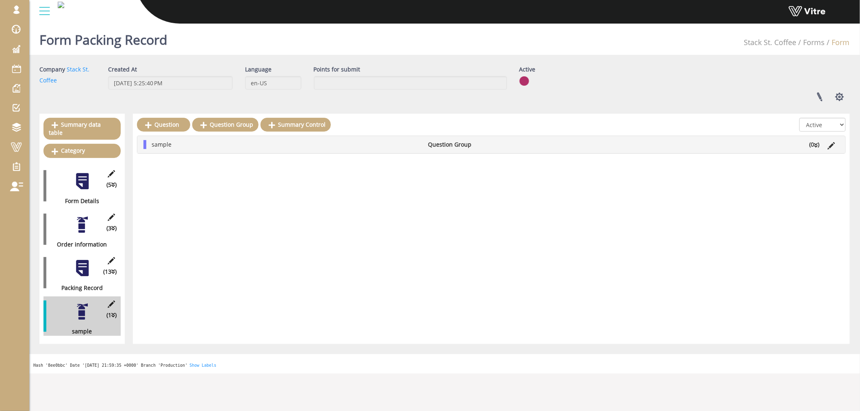
click at [249, 144] on li "sample" at bounding box center [286, 144] width 277 height 9
click at [224, 144] on li "sample" at bounding box center [286, 144] width 277 height 9
click at [195, 149] on li "sample" at bounding box center [286, 144] width 277 height 9
